Goal: Find specific page/section: Find specific page/section

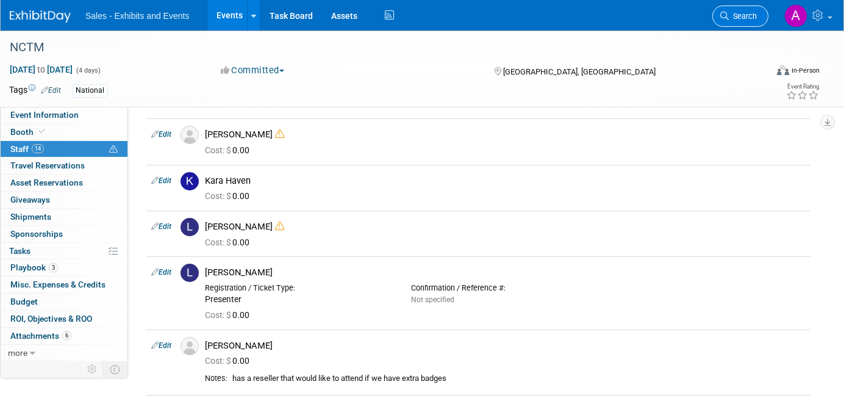
click at [726, 15] on icon at bounding box center [724, 16] width 9 height 9
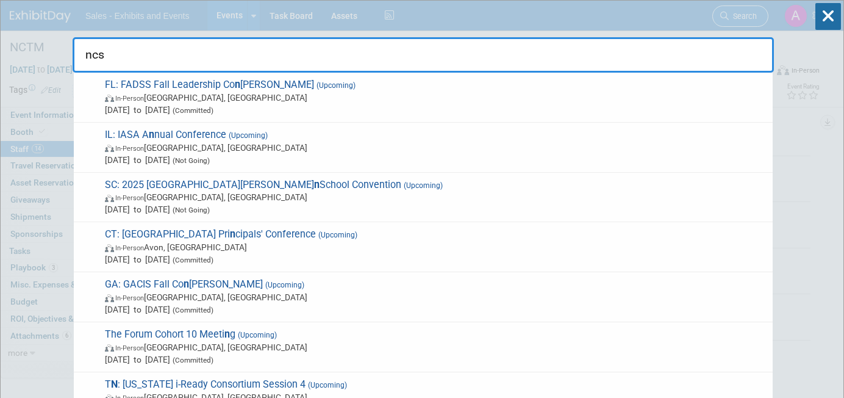
type input "ncsm"
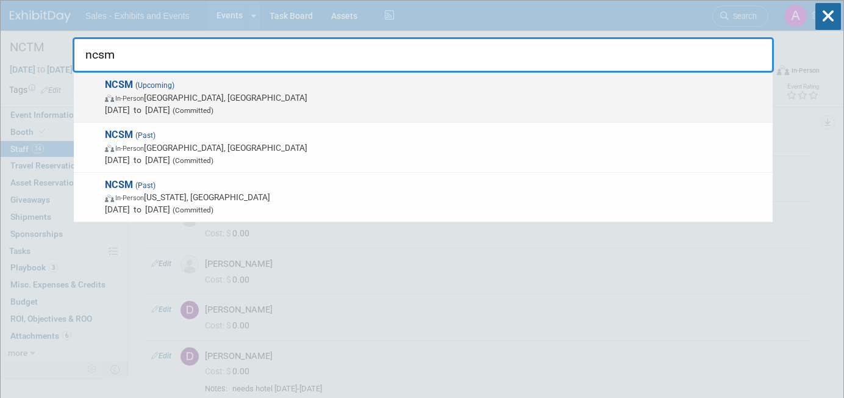
click at [376, 86] on span "NCSM (Upcoming) In-Person Atlanta, GA Oct 13, 2025 to Oct 15, 2025 (Committed)" at bounding box center [433, 97] width 665 height 37
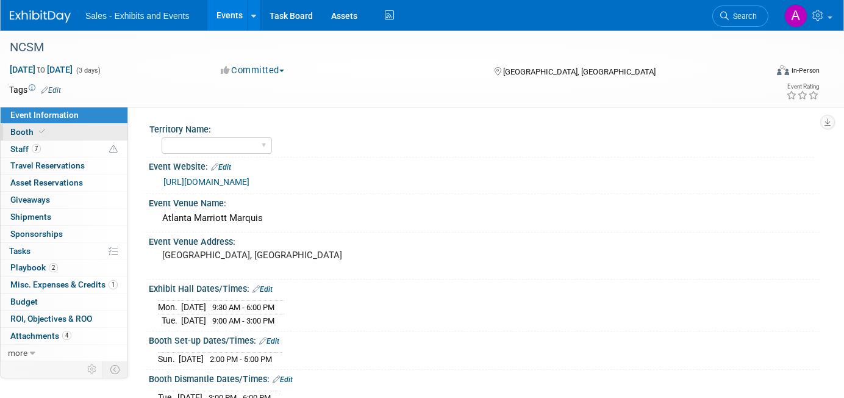
click at [77, 132] on link "Booth" at bounding box center [64, 132] width 127 height 16
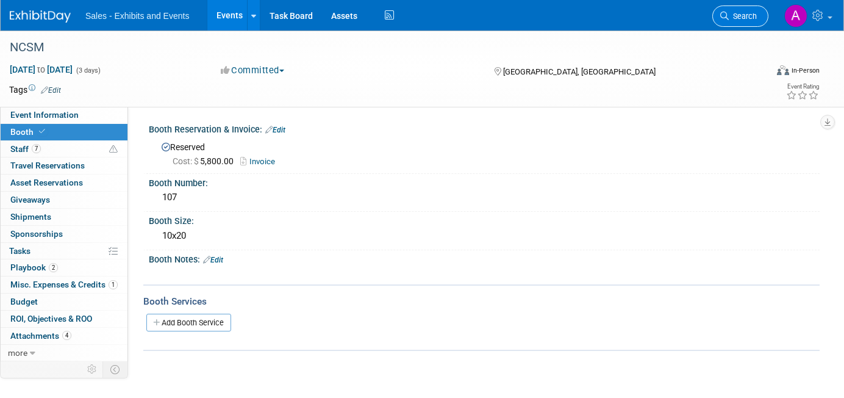
click at [744, 15] on span "Search" at bounding box center [743, 16] width 28 height 9
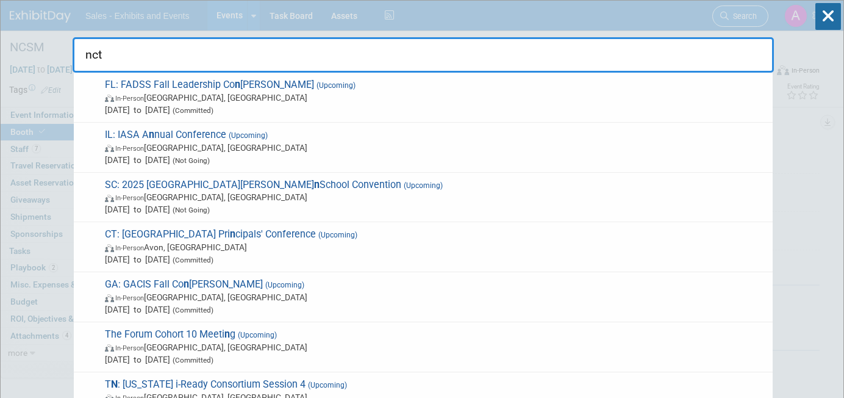
type input "nctm"
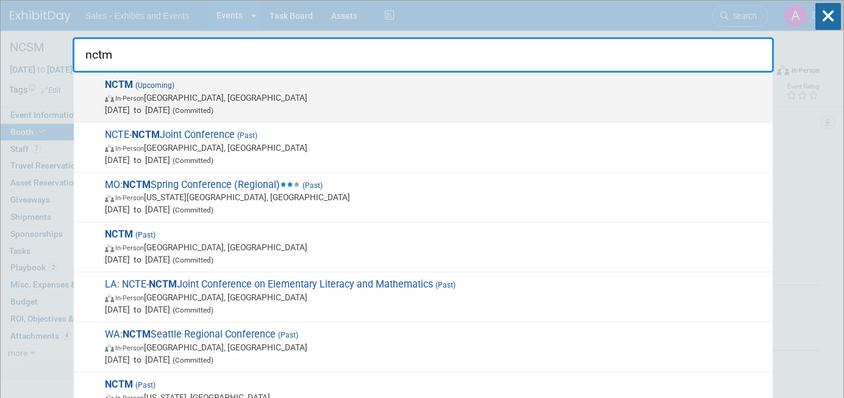
click at [418, 96] on span "In-Person Atlanta, GA" at bounding box center [436, 97] width 662 height 12
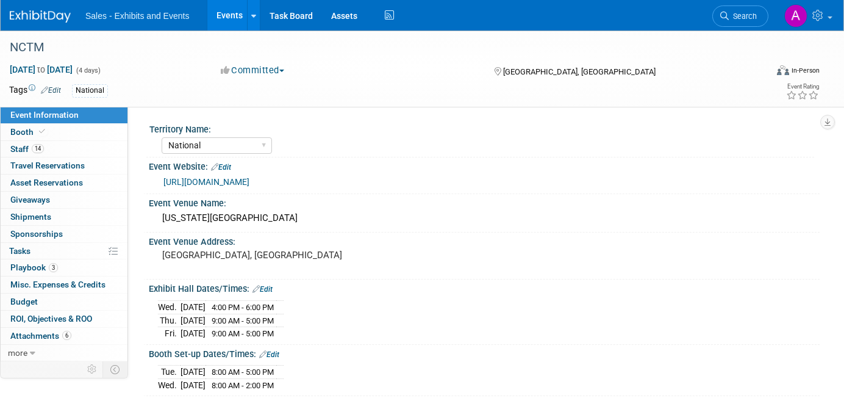
select select "National"
click at [53, 138] on link "Booth" at bounding box center [64, 132] width 127 height 16
